Goal: Information Seeking & Learning: Learn about a topic

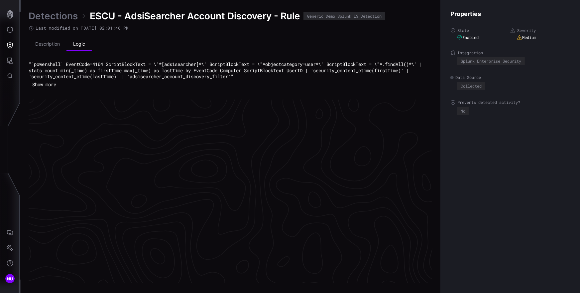
scroll to position [1396, 299]
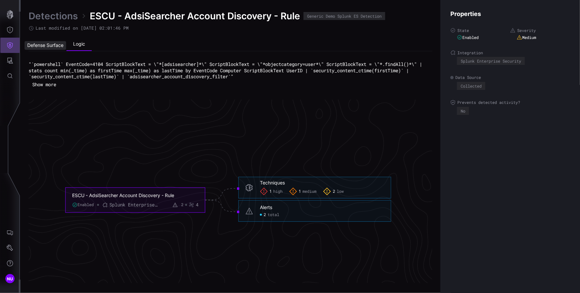
click at [9, 45] on icon "Defense Surface" at bounding box center [10, 45] width 6 height 6
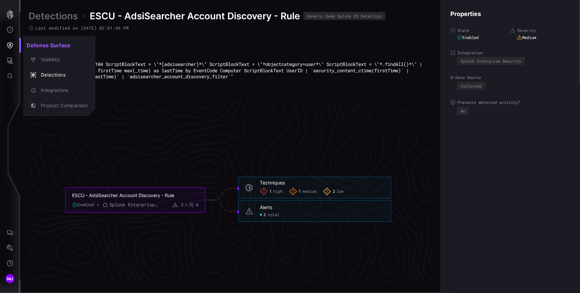
click at [10, 58] on div at bounding box center [290, 146] width 580 height 293
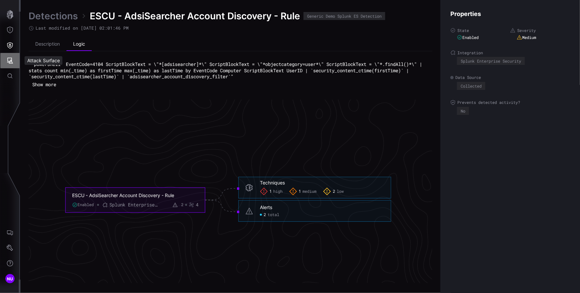
click at [9, 62] on icon "Attack Surface" at bounding box center [10, 61] width 6 height 6
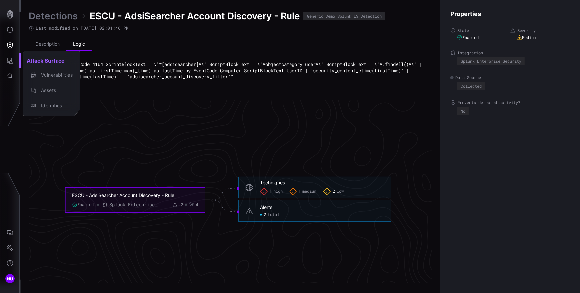
click at [8, 52] on div at bounding box center [290, 146] width 580 height 293
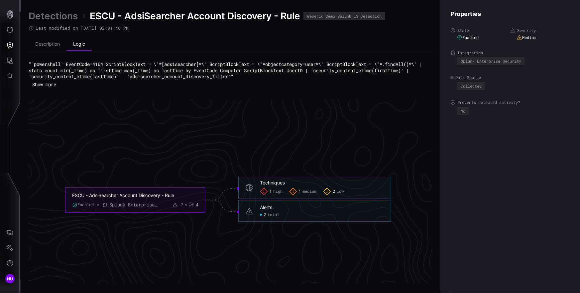
click at [9, 49] on button "Defense Surface" at bounding box center [9, 45] width 19 height 15
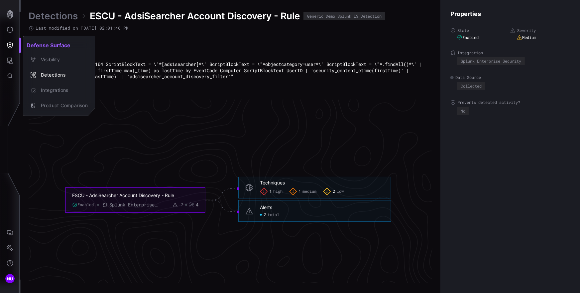
click at [297, 14] on div at bounding box center [290, 146] width 580 height 293
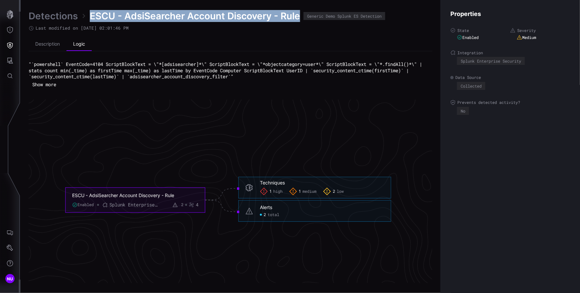
drag, startPoint x: 300, startPoint y: 18, endPoint x: 90, endPoint y: 17, distance: 209.2
click at [90, 17] on span "ESCU - AdsiSearcher Account Discovery - Rule" at bounding box center [195, 16] width 211 height 12
copy span "ESCU - AdsiSearcher Account Discovery - Rule"
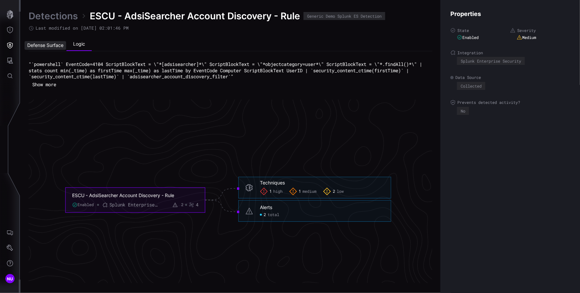
click at [40, 47] on div "Defense Surface" at bounding box center [46, 45] width 42 height 9
click at [55, 45] on li "Description" at bounding box center [48, 44] width 38 height 13
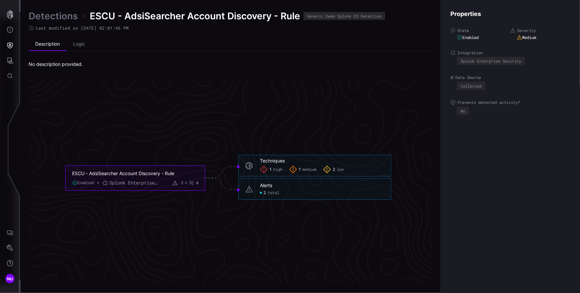
click at [270, 171] on span "1" at bounding box center [271, 169] width 2 height 5
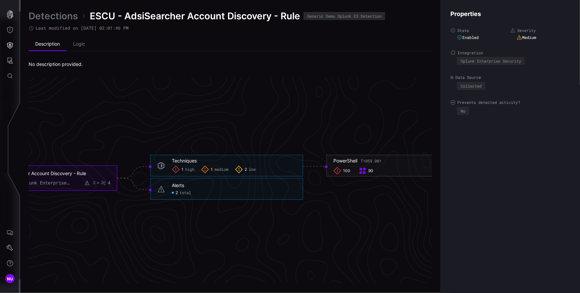
drag, startPoint x: 240, startPoint y: 166, endPoint x: 197, endPoint y: 161, distance: 43.5
click at [240, 166] on icon at bounding box center [239, 169] width 8 height 8
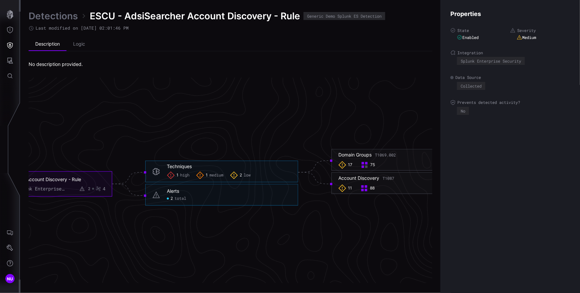
click at [181, 166] on div "Techniques" at bounding box center [179, 166] width 25 height 6
click at [273, 175] on div "1 high 1 medium 2 low" at bounding box center [229, 175] width 124 height 8
click at [158, 170] on icon at bounding box center [156, 171] width 8 height 8
click at [210, 175] on span "medium" at bounding box center [217, 174] width 14 height 5
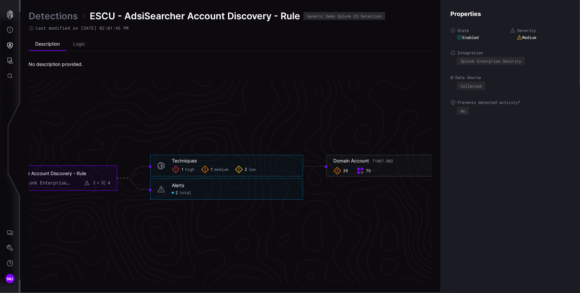
click at [244, 170] on div "2 low" at bounding box center [245, 169] width 21 height 8
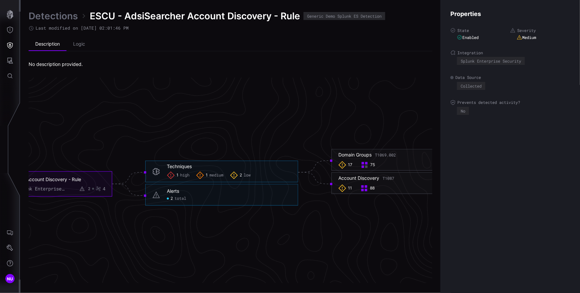
click at [180, 173] on span "high" at bounding box center [184, 174] width 9 height 5
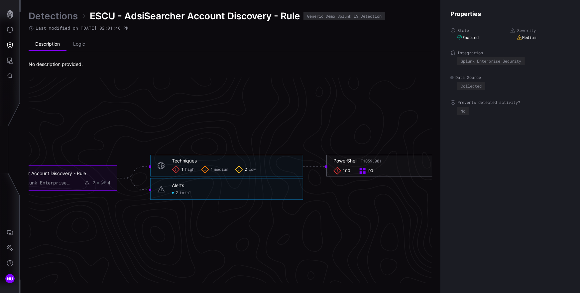
copy div "PowerShell"
drag, startPoint x: 357, startPoint y: 160, endPoint x: 347, endPoint y: 150, distance: 14.1
click at [347, 150] on icon "ESCU - AdsiSearcher Account Discovery - Rule Enabled Splunk Enterprise Security…" at bounding box center [229, 177] width 998 height 2993
click at [342, 14] on div "Generic Demo Splunk ES Detection" at bounding box center [344, 16] width 74 height 4
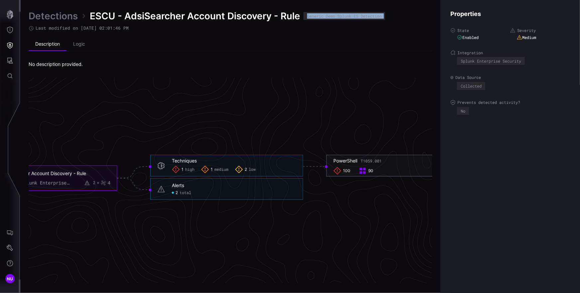
click at [342, 14] on div "Generic Demo Splunk ES Detection" at bounding box center [344, 16] width 74 height 4
click at [225, 49] on ul "Description Logic" at bounding box center [231, 45] width 404 height 14
drag, startPoint x: 36, startPoint y: 29, endPoint x: 161, endPoint y: 31, distance: 125.1
click at [154, 30] on div "Last modified on [DATE] 02:01:46 PM" at bounding box center [231, 28] width 404 height 6
click at [189, 34] on div "Detections ESCU - AdsiSearcher Account Discovery - Rule Generic Demo Splunk ES …" at bounding box center [231, 39] width 404 height 58
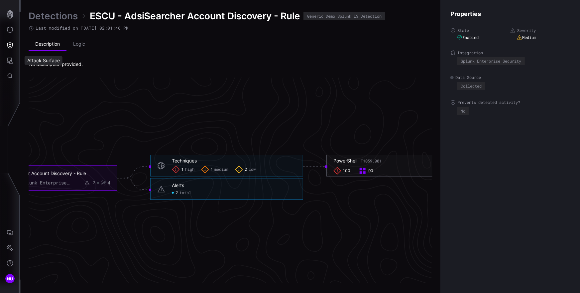
click at [65, 63] on div "No description provided." at bounding box center [231, 64] width 404 height 6
copy div "No description provided."
click at [8, 28] on icon "Threat Exposure" at bounding box center [10, 30] width 6 height 7
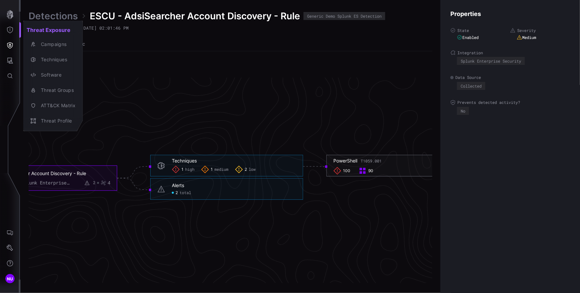
click at [142, 109] on div at bounding box center [290, 146] width 580 height 293
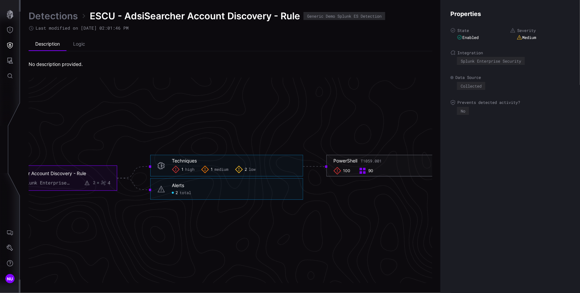
click at [56, 16] on link "Detections" at bounding box center [53, 16] width 49 height 12
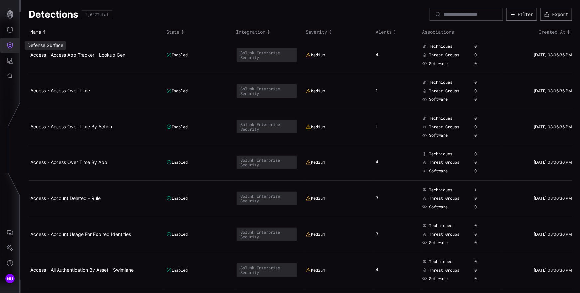
click at [9, 44] on icon "Defense Surface" at bounding box center [10, 45] width 7 height 7
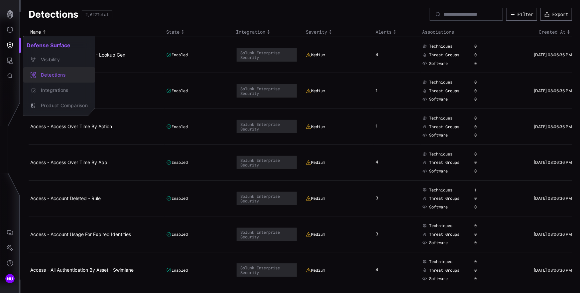
click at [73, 72] on div "Detections" at bounding box center [63, 75] width 50 height 8
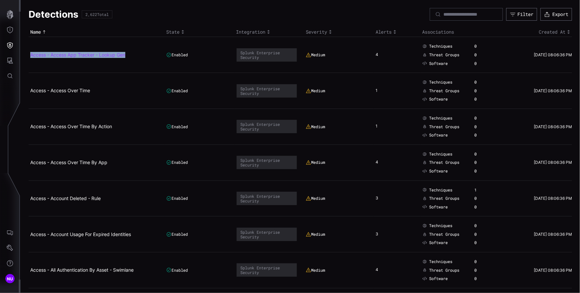
copy link "Access - Access App Tracker - Lookup Gen"
drag, startPoint x: 149, startPoint y: 60, endPoint x: 31, endPoint y: 53, distance: 117.6
click at [31, 53] on td "Access - Access App Tracker - Lookup Gen" at bounding box center [97, 55] width 136 height 36
copy link "Access - Access Over Time"
drag, startPoint x: 111, startPoint y: 98, endPoint x: 31, endPoint y: 90, distance: 80.2
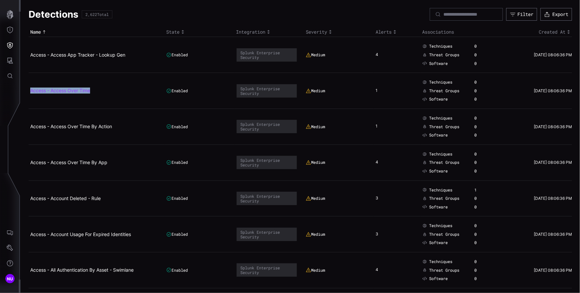
click at [31, 90] on td "Access - Access Over Time" at bounding box center [97, 91] width 136 height 36
drag, startPoint x: 130, startPoint y: 133, endPoint x: 55, endPoint y: 138, distance: 75.4
click at [49, 138] on td "Access - Access Over Time By Action" at bounding box center [97, 126] width 136 height 36
copy link "Access - Access Over Time By Action"
drag, startPoint x: 116, startPoint y: 131, endPoint x: 31, endPoint y: 126, distance: 84.9
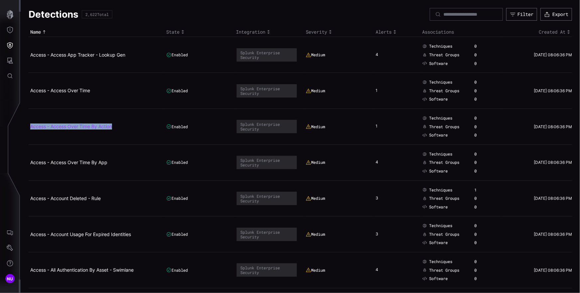
click at [31, 126] on td "Access - Access Over Time By Action" at bounding box center [97, 126] width 136 height 36
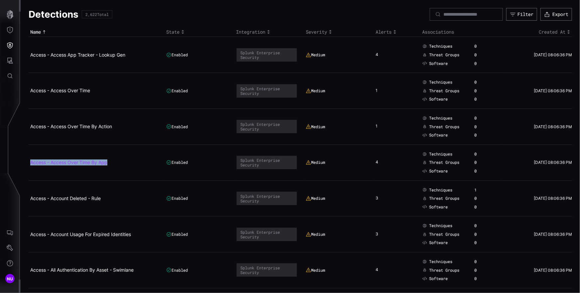
copy link "Access - Access Over Time By App"
drag, startPoint x: 126, startPoint y: 169, endPoint x: 34, endPoint y: 163, distance: 92.0
click at [31, 163] on td "Access - Access Over Time By App" at bounding box center [97, 162] width 136 height 36
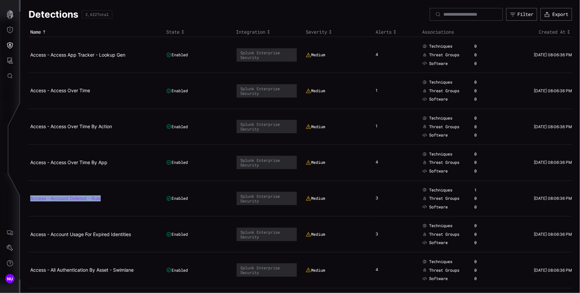
copy link "Access - Account Deleted - Rule"
drag, startPoint x: 108, startPoint y: 202, endPoint x: 30, endPoint y: 198, distance: 78.3
click at [30, 198] on td "Access - Account Deleted - Rule" at bounding box center [97, 198] width 136 height 36
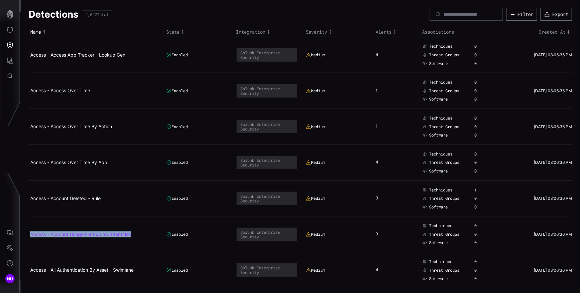
copy link "Access - Account Usage For Expired Identities"
drag, startPoint x: 142, startPoint y: 238, endPoint x: 31, endPoint y: 232, distance: 110.9
click at [31, 232] on td "Access - Account Usage For Expired Identities" at bounding box center [97, 234] width 136 height 36
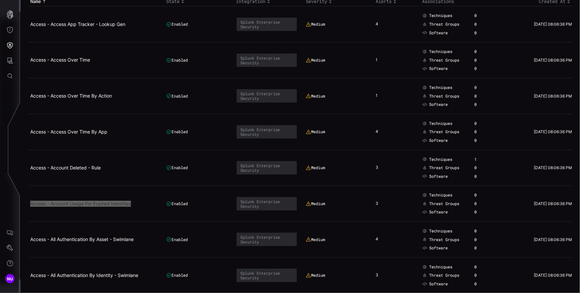
scroll to position [35, 0]
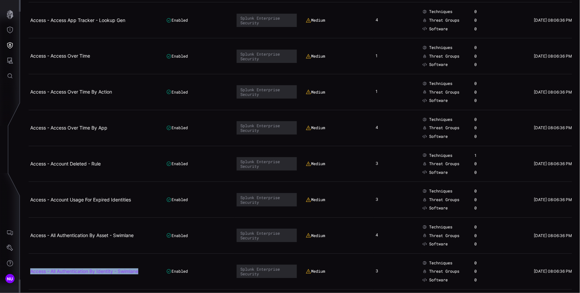
drag, startPoint x: 148, startPoint y: 273, endPoint x: 32, endPoint y: 268, distance: 116.5
click at [32, 268] on h2 "Access - All Authentication By Identity - Swimlane" at bounding box center [94, 271] width 128 height 6
copy link "Access - All Authentication By Identity - Swimlane"
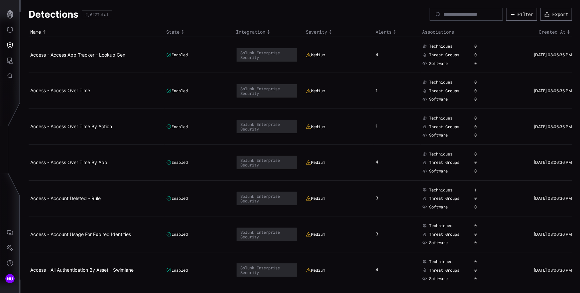
click at [328, 32] on icon "Toggle sort direction" at bounding box center [330, 31] width 5 height 5
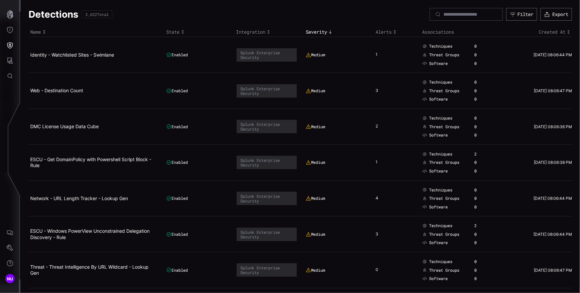
click at [330, 32] on icon "Toggle sort direction" at bounding box center [330, 31] width 5 height 5
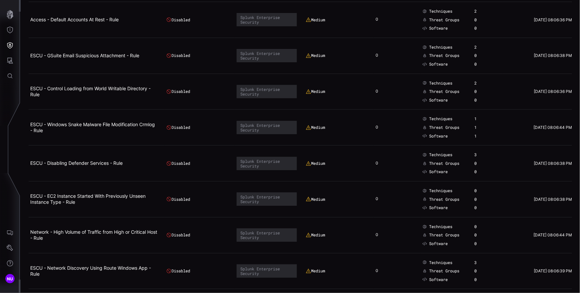
scroll to position [3347, 0]
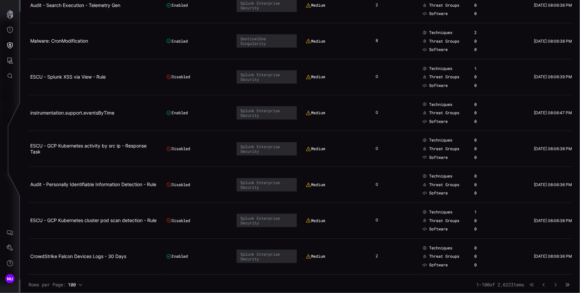
click at [568, 282] on icon "button" at bounding box center [569, 284] width 2 height 4
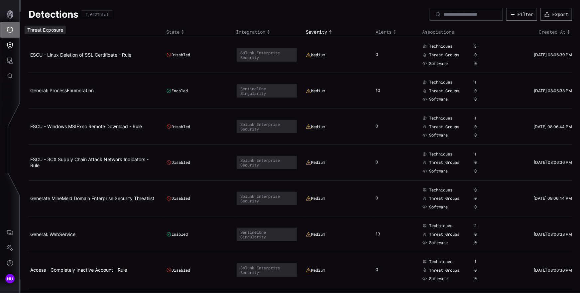
click at [13, 32] on icon "Threat Exposure" at bounding box center [10, 30] width 7 height 7
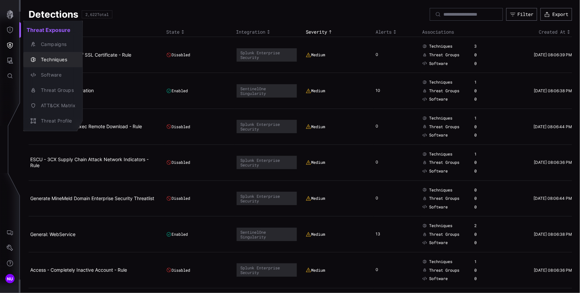
click at [42, 56] on div "Techniques" at bounding box center [57, 60] width 38 height 8
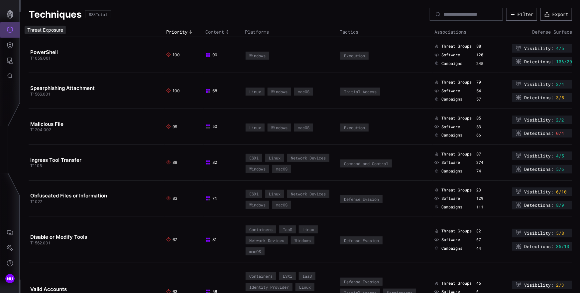
click at [11, 30] on icon "Threat Exposure" at bounding box center [10, 30] width 7 height 7
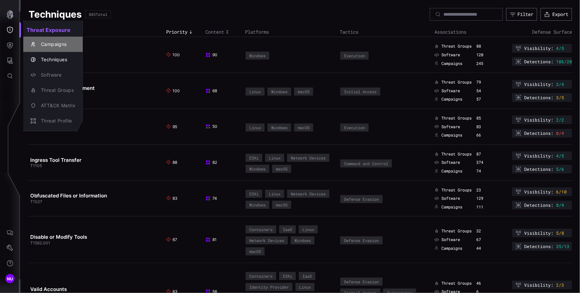
click at [52, 47] on div "Campaigns" at bounding box center [57, 44] width 38 height 8
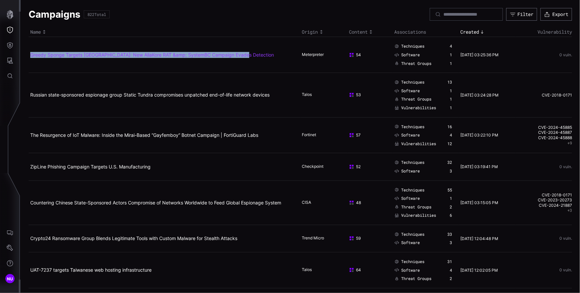
drag, startPoint x: 256, startPoint y: 61, endPoint x: 30, endPoint y: 53, distance: 226.3
click at [30, 53] on td "Greedy Sponge Targets [GEOGRAPHIC_DATA]: New AllaKore RAT &amp; SystemBC Campai…" at bounding box center [165, 55] width 272 height 36
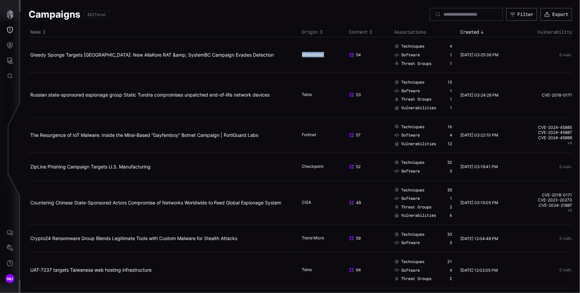
drag, startPoint x: 326, startPoint y: 57, endPoint x: 299, endPoint y: 53, distance: 27.6
click at [301, 53] on td "Meterpreter" at bounding box center [324, 55] width 47 height 36
click at [308, 103] on td "Talos" at bounding box center [324, 95] width 47 height 44
drag, startPoint x: 317, startPoint y: 100, endPoint x: 299, endPoint y: 94, distance: 19.6
click at [301, 94] on td "Talos" at bounding box center [324, 95] width 47 height 44
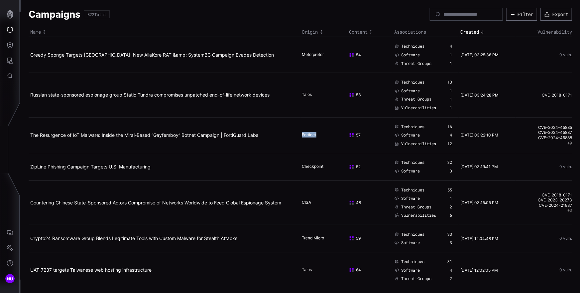
drag, startPoint x: 324, startPoint y: 139, endPoint x: 299, endPoint y: 134, distance: 25.5
click at [301, 134] on td "Fortinet" at bounding box center [324, 135] width 47 height 36
drag, startPoint x: 318, startPoint y: 168, endPoint x: 300, endPoint y: 166, distance: 18.1
click at [301, 166] on td "Checkpoint" at bounding box center [324, 166] width 47 height 27
drag, startPoint x: 324, startPoint y: 208, endPoint x: 301, endPoint y: 200, distance: 24.6
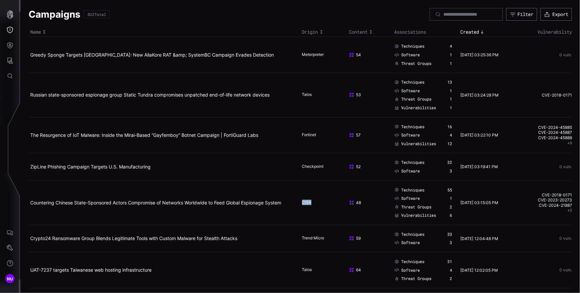
click at [301, 200] on td "CISA" at bounding box center [324, 202] width 47 height 44
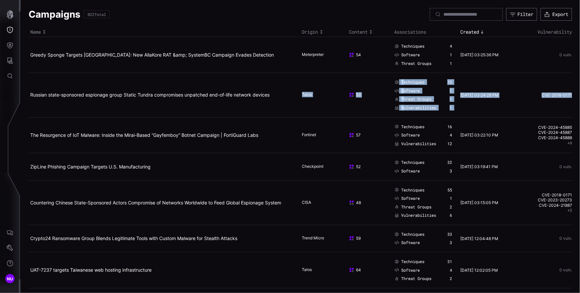
drag, startPoint x: 282, startPoint y: 104, endPoint x: 89, endPoint y: 117, distance: 192.7
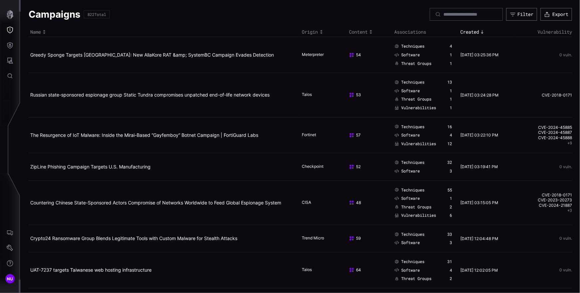
drag, startPoint x: 277, startPoint y: 141, endPoint x: 151, endPoint y: 152, distance: 126.9
click at [35, 142] on td "The Resurgence of IoT Malware: Inside the Mirai-Based “Gayfemboy” Botnet Campai…" at bounding box center [165, 135] width 272 height 36
click at [203, 178] on td "ZipLine Phishing Campaign Targets U.S. Manufacturing" at bounding box center [165, 166] width 272 height 27
drag, startPoint x: 167, startPoint y: 176, endPoint x: 30, endPoint y: 168, distance: 137.2
click at [30, 168] on td "ZipLine Phishing Campaign Targets U.S. Manufacturing" at bounding box center [165, 166] width 272 height 27
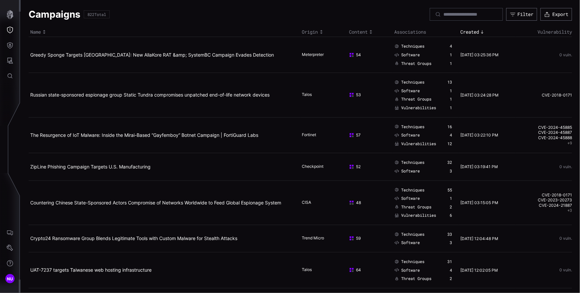
click at [285, 211] on td "Countering Chinese State-Sponsored Actors Compromise of Networks Worldwide to F…" at bounding box center [165, 202] width 272 height 44
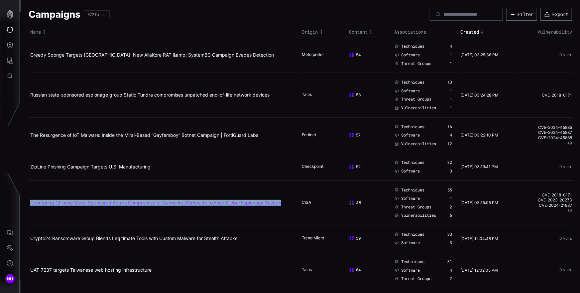
drag, startPoint x: 290, startPoint y: 207, endPoint x: 30, endPoint y: 201, distance: 260.1
click at [30, 201] on td "Countering Chinese State-Sponsored Actors Compromise of Networks Worldwide to F…" at bounding box center [165, 202] width 272 height 44
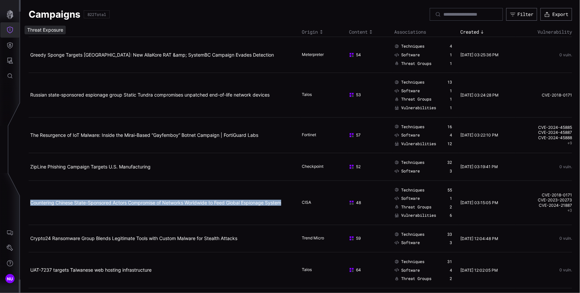
click at [12, 30] on icon "Threat Exposure" at bounding box center [10, 30] width 7 height 7
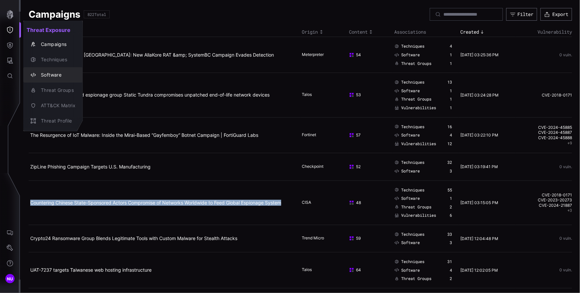
click at [51, 68] on button "Software" at bounding box center [53, 74] width 60 height 15
